Goal: Task Accomplishment & Management: Complete application form

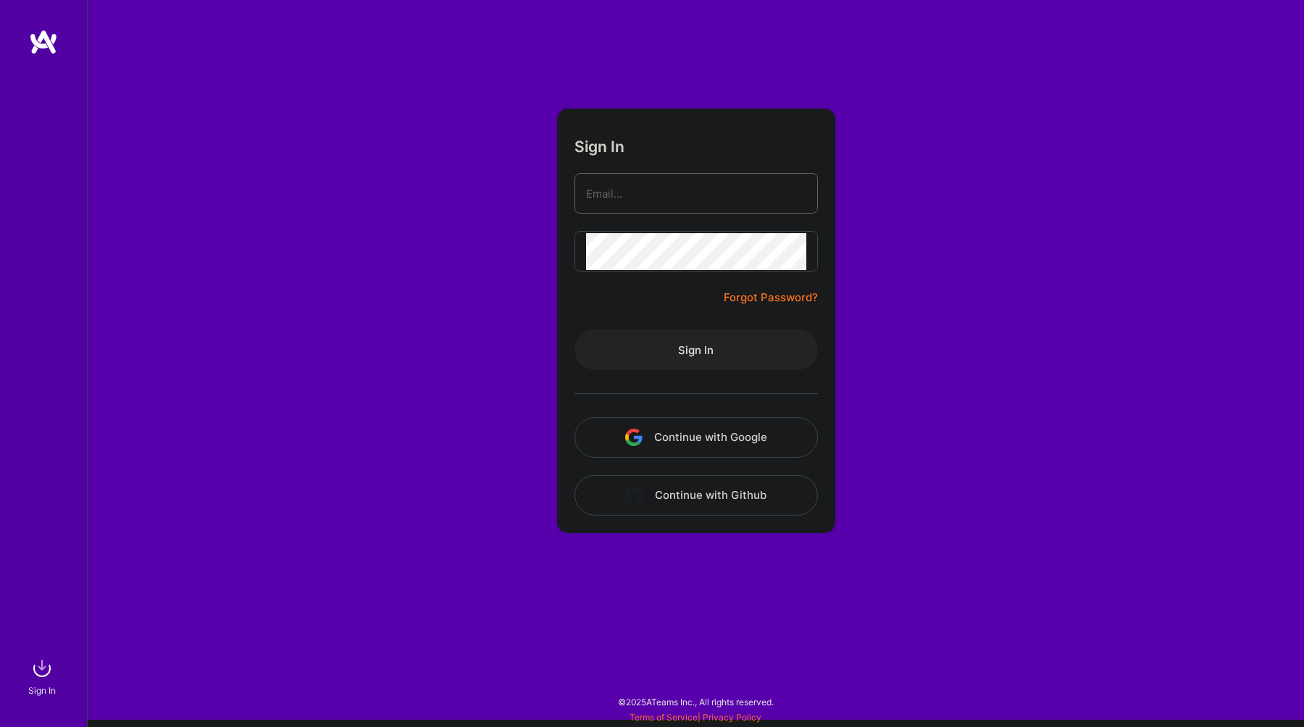
type input "randy.ramnansingh@gmail.com"
click at [663, 348] on button "Sign In" at bounding box center [695, 350] width 243 height 41
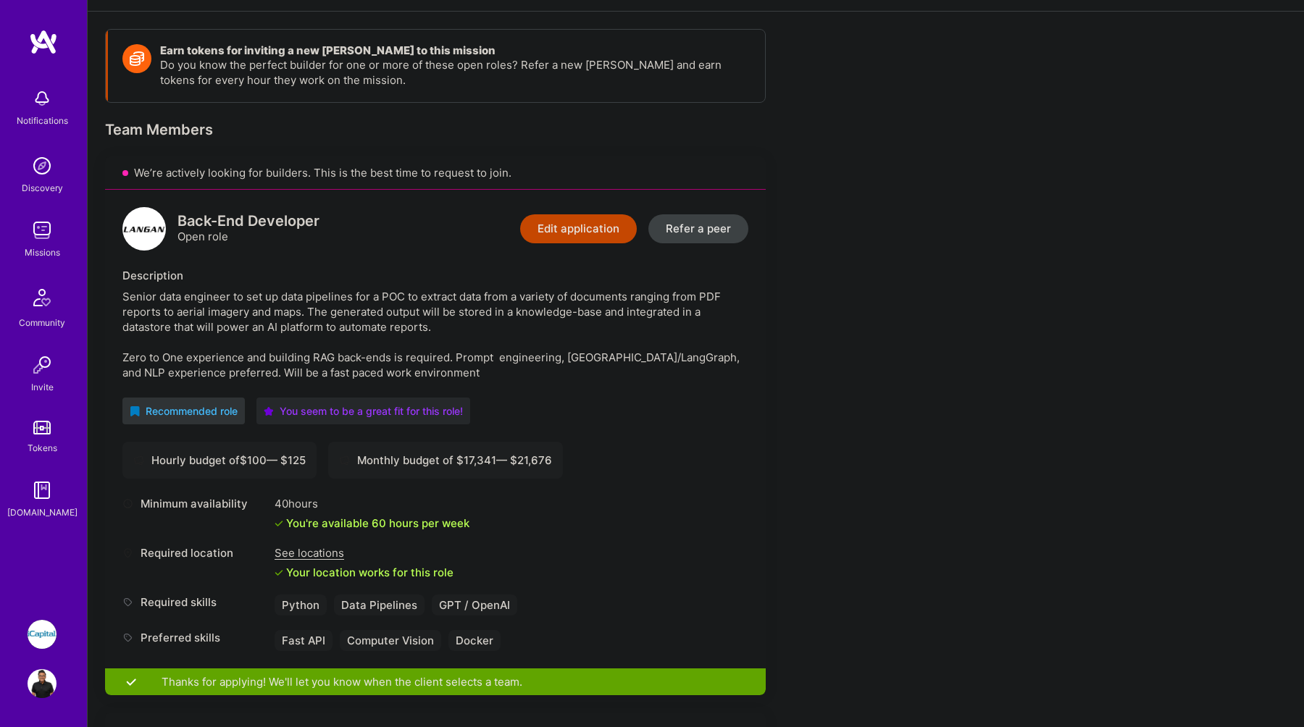
scroll to position [183, 0]
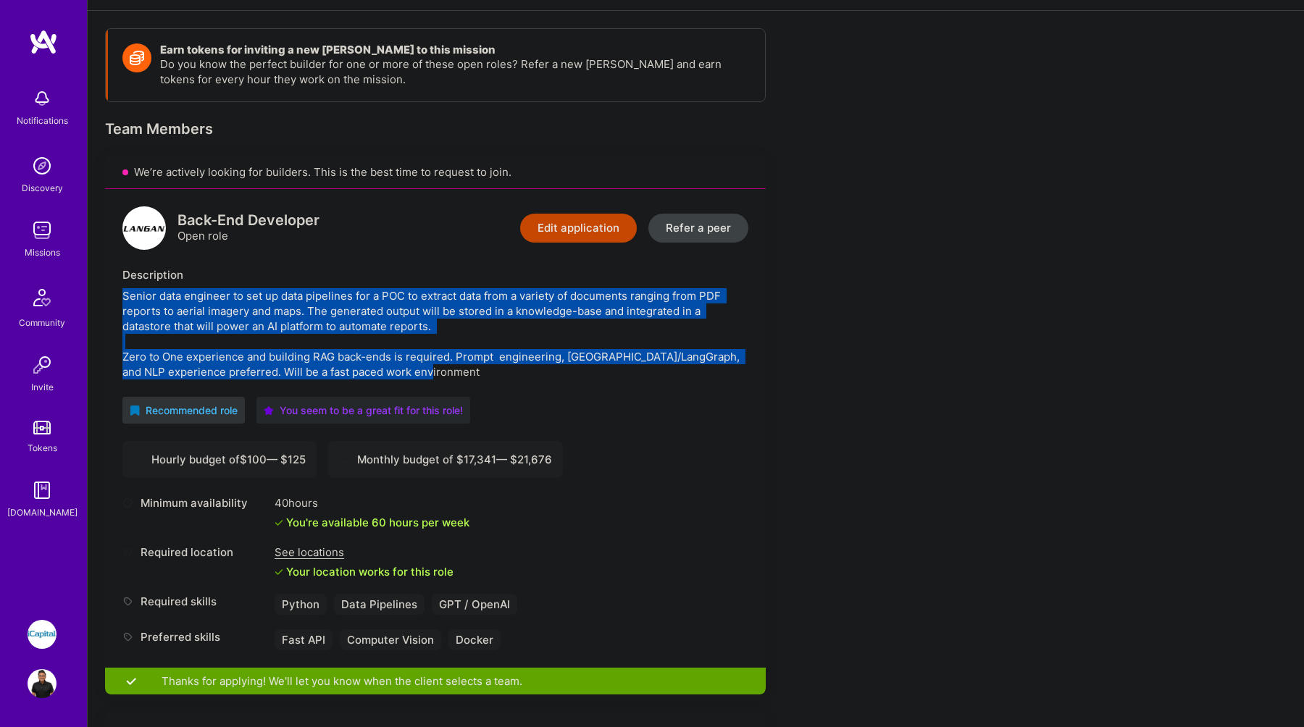
drag, startPoint x: 121, startPoint y: 298, endPoint x: 494, endPoint y: 375, distance: 380.8
click at [494, 375] on div "Back-End Developer Open role Edit application Refer a peer Description Senior d…" at bounding box center [435, 428] width 661 height 479
copy div "Senior data engineer to set up data pipelines for a POC to extract data from a …"
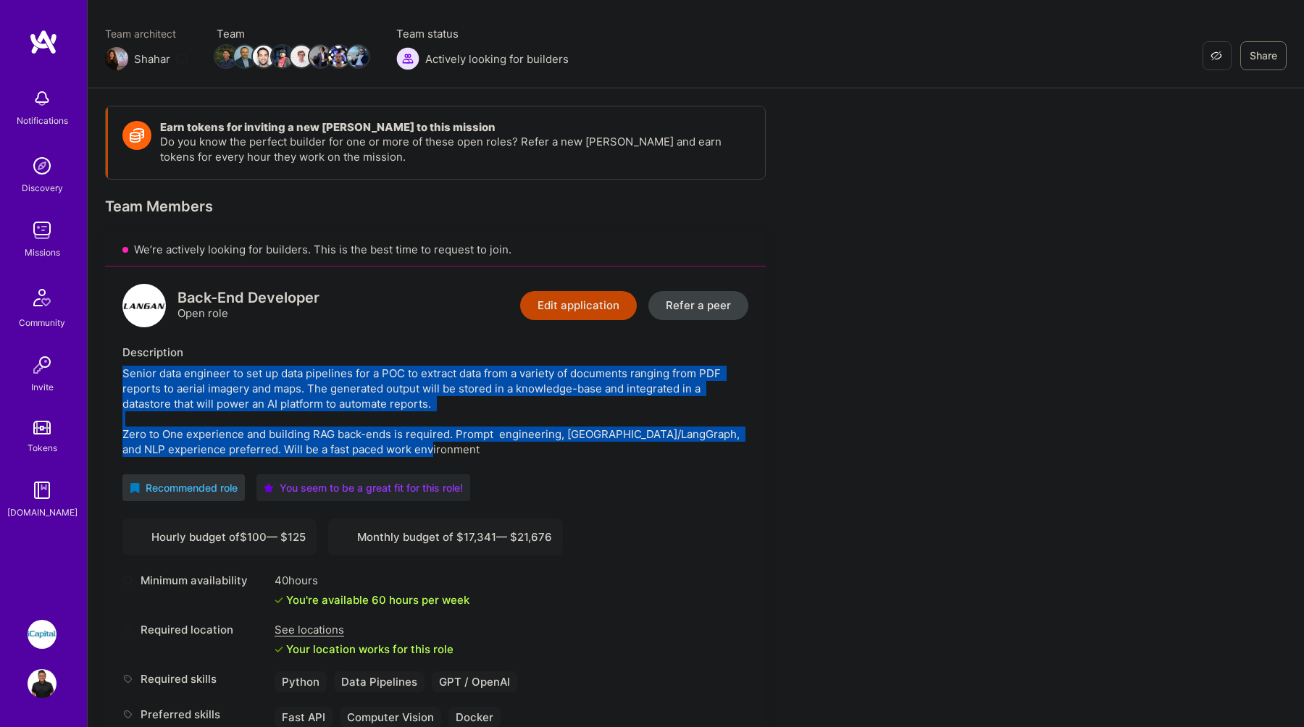
scroll to position [0, 0]
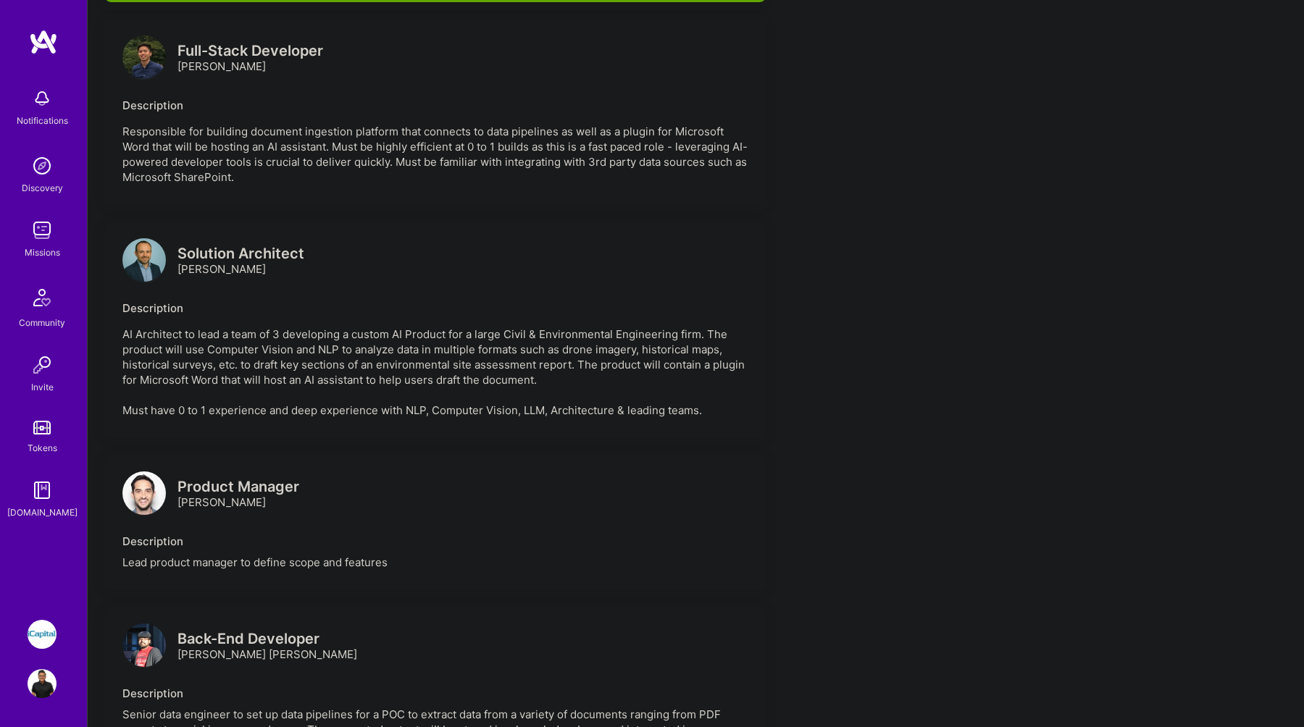
scroll to position [897, 0]
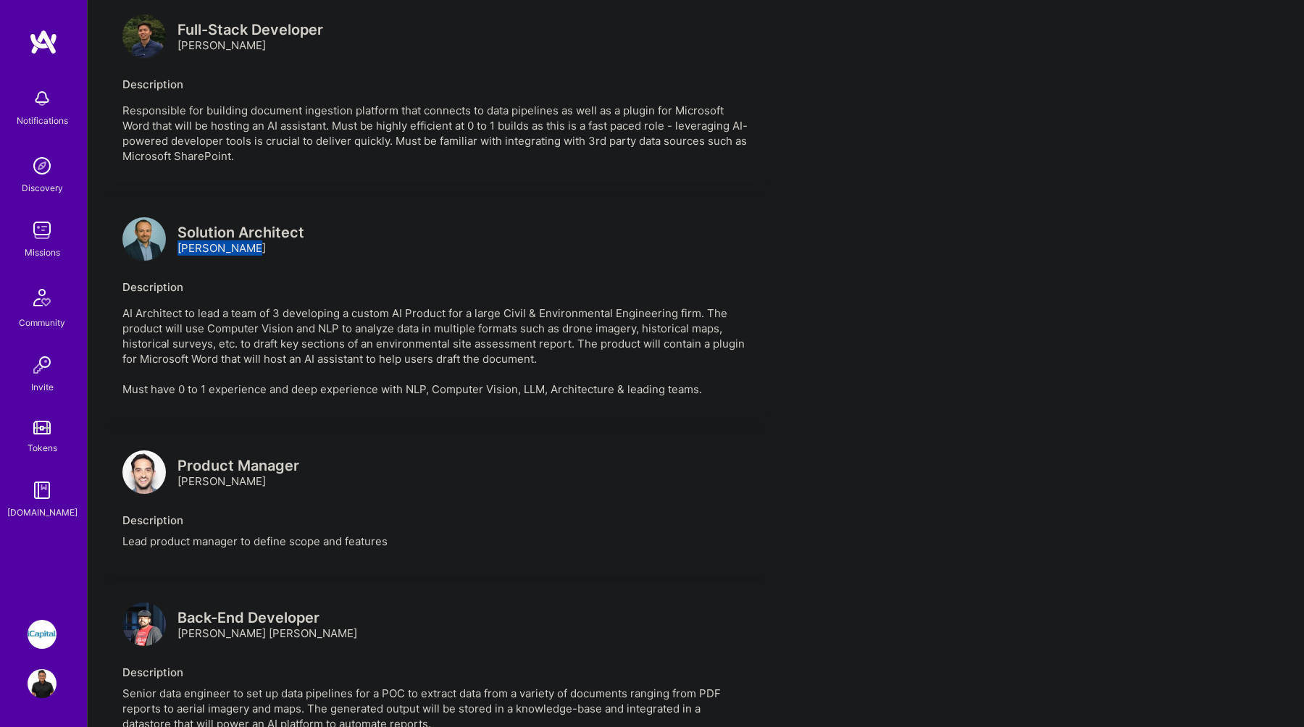
drag, startPoint x: 248, startPoint y: 248, endPoint x: 177, endPoint y: 250, distance: 70.3
click at [177, 250] on div "Solution Architect Marcin Wylot" at bounding box center [240, 240] width 127 height 30
copy div "Marcin Wylot"
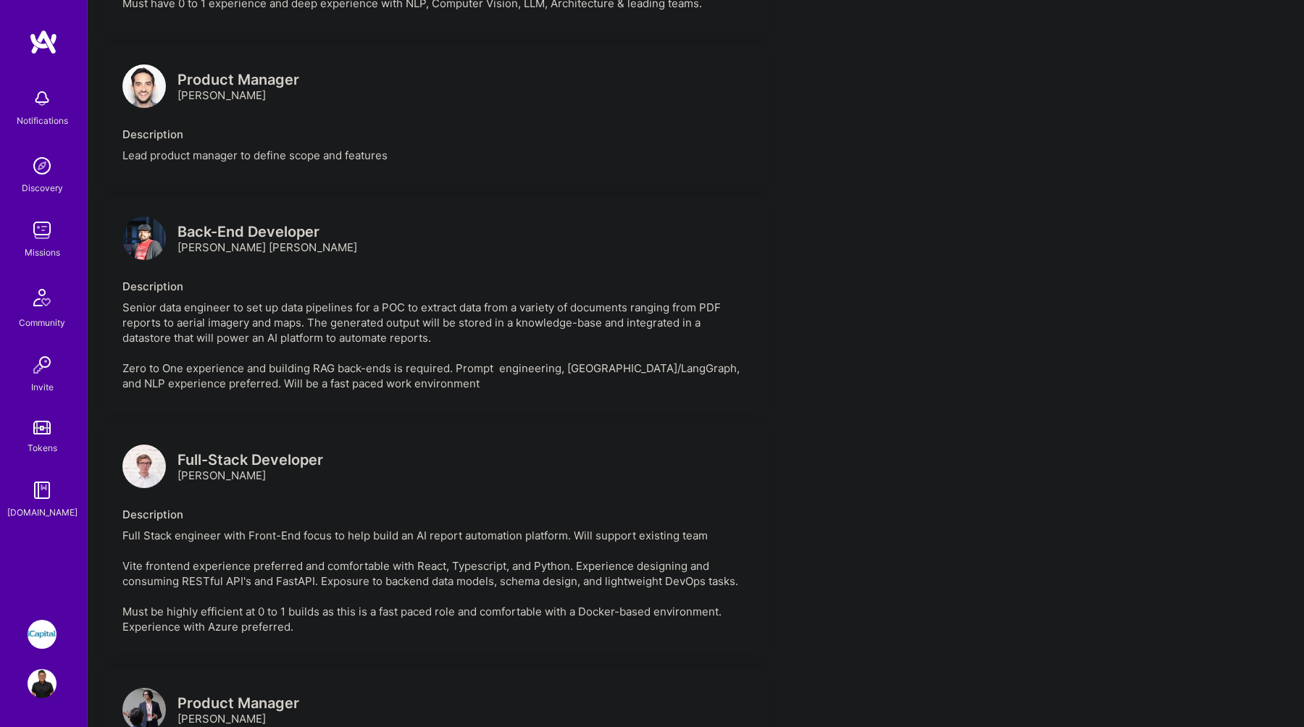
scroll to position [1287, 0]
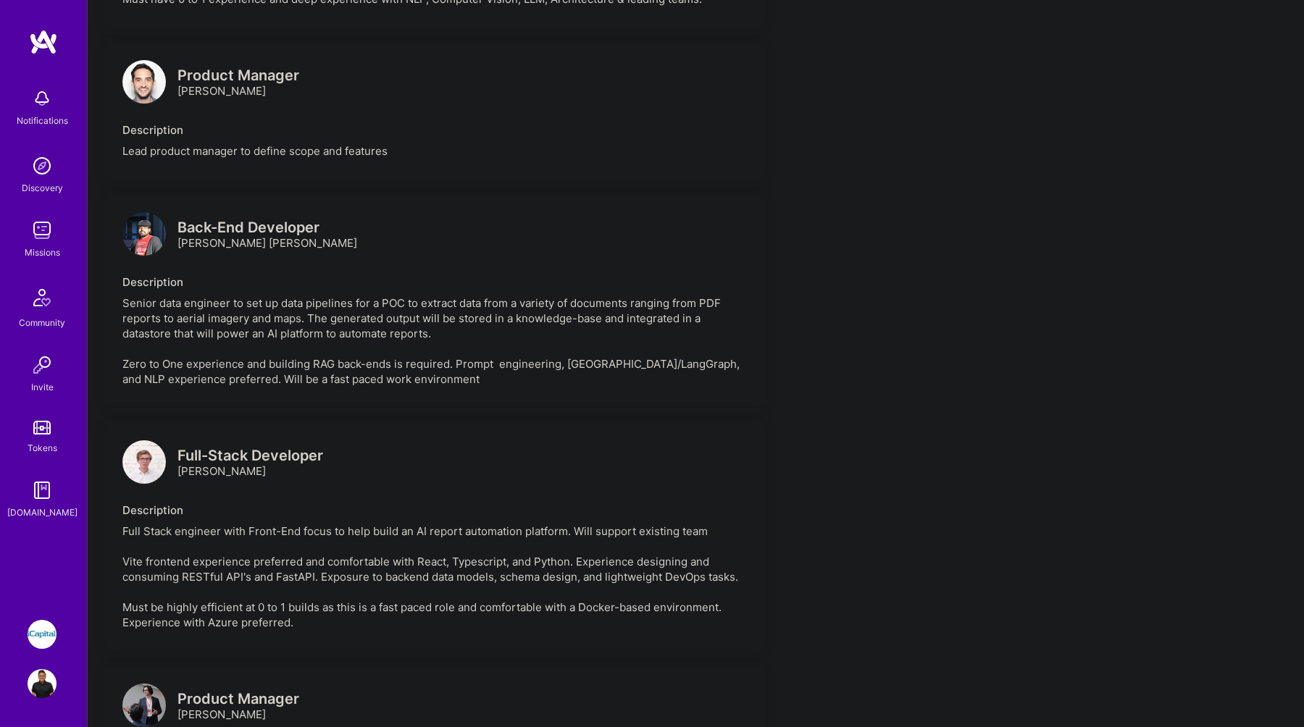
drag, startPoint x: 374, startPoint y: 261, endPoint x: 177, endPoint y: 261, distance: 197.7
click at [177, 257] on div "Back-End Developer Kumaraguru Periyasamy Kanthasamy" at bounding box center [435, 235] width 626 height 43
copy div "Kumaraguru Periyasamy Kanthasamy"
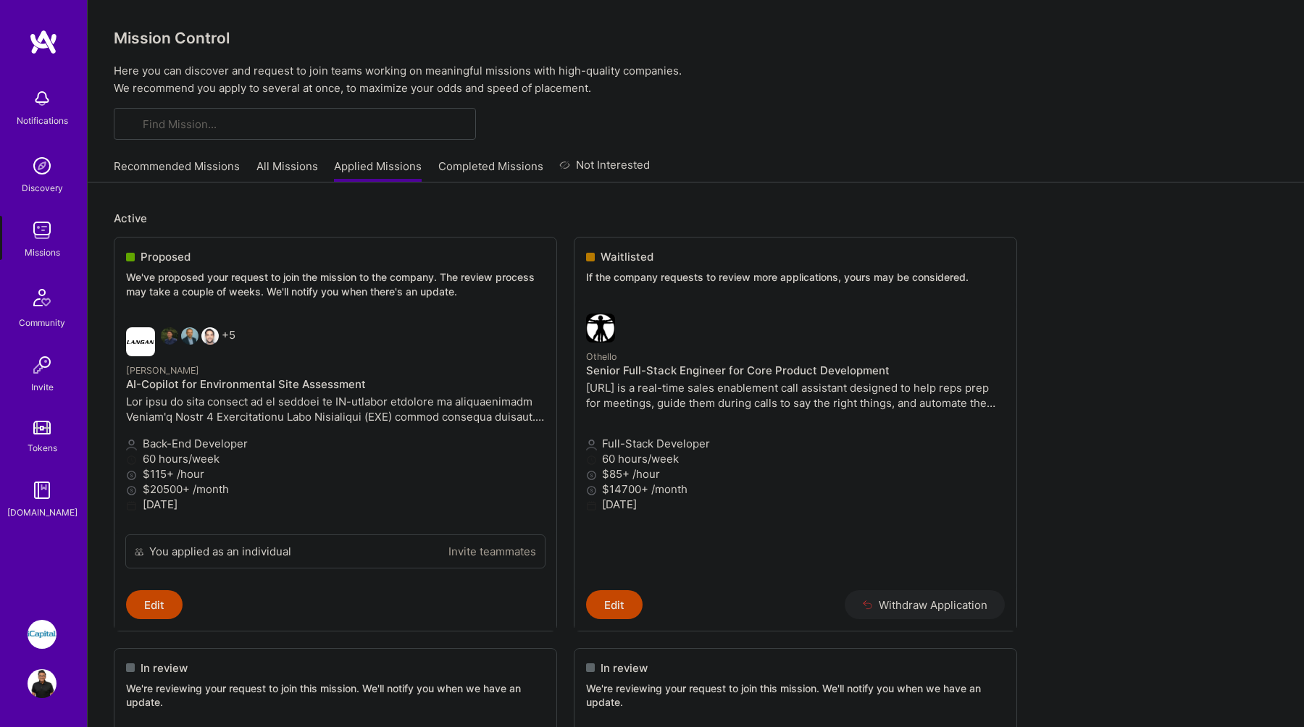
click at [172, 160] on link "Recommended Missions" at bounding box center [177, 171] width 126 height 24
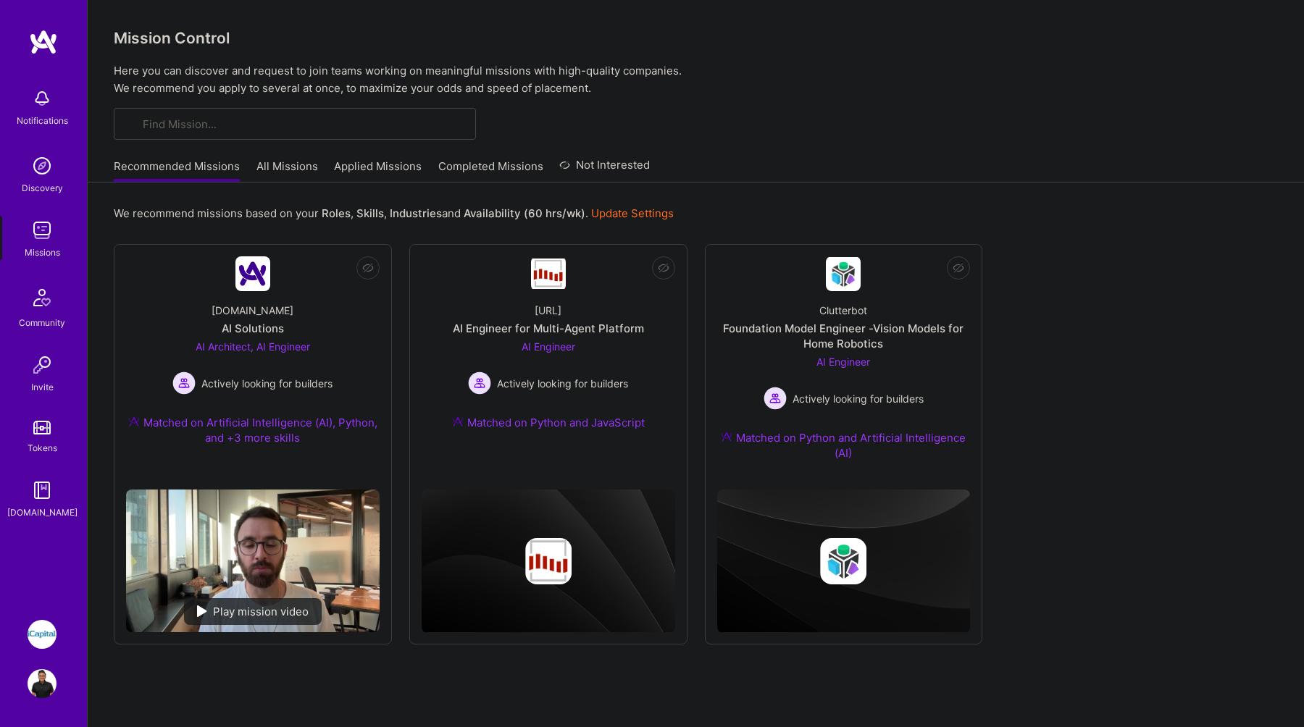
click at [359, 168] on link "Applied Missions" at bounding box center [378, 171] width 88 height 24
